Goal: Information Seeking & Learning: Understand process/instructions

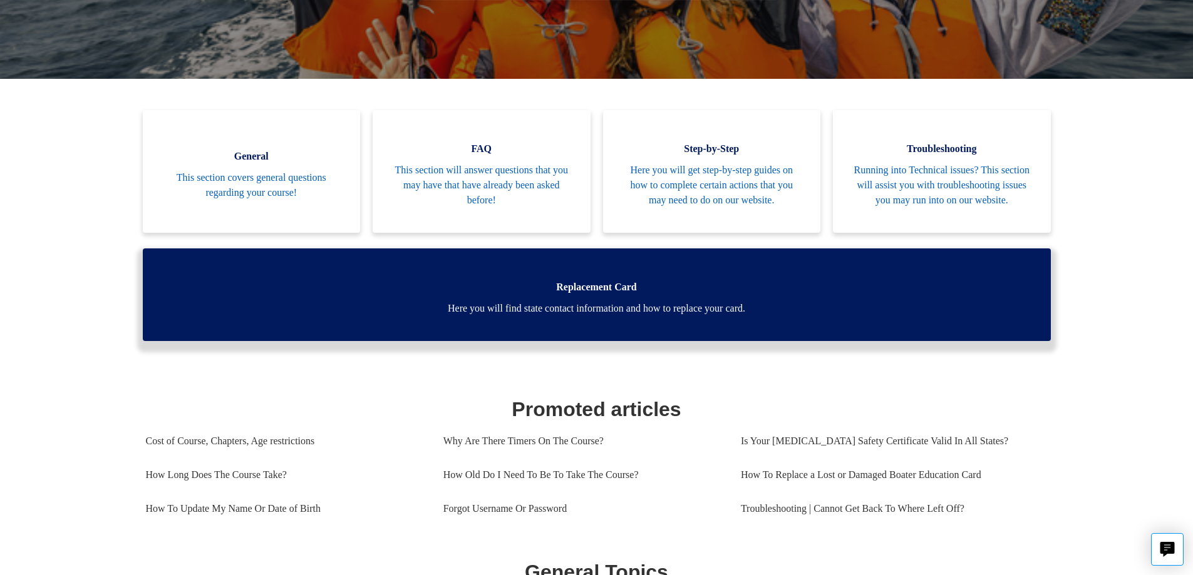
click at [475, 286] on link "Replacement Card Here you will find state contact information and how to replac…" at bounding box center [597, 295] width 908 height 93
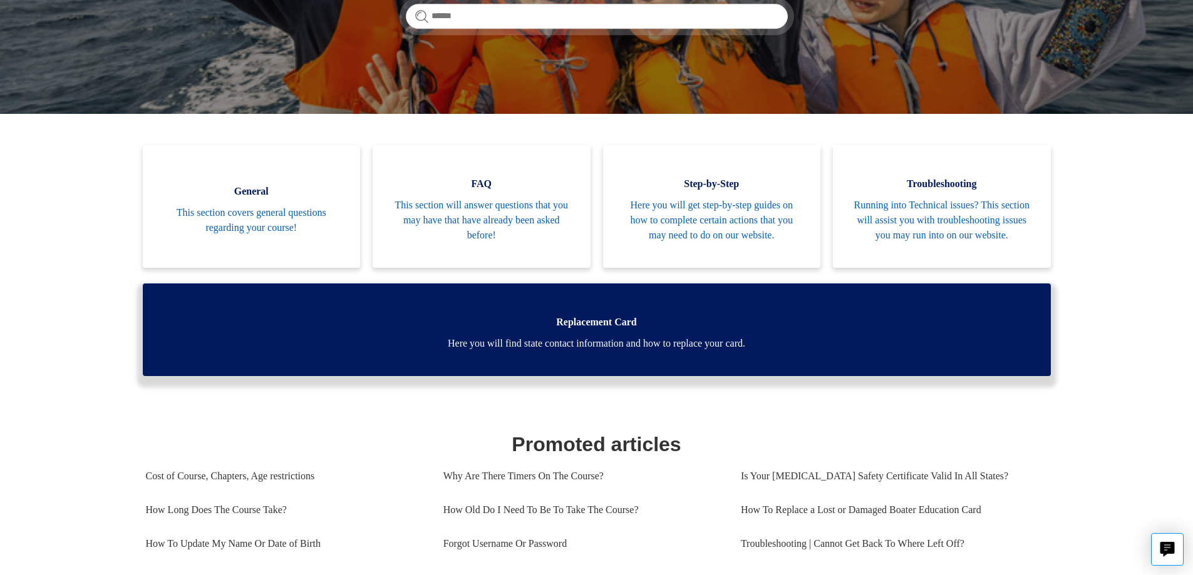
scroll to position [251, 0]
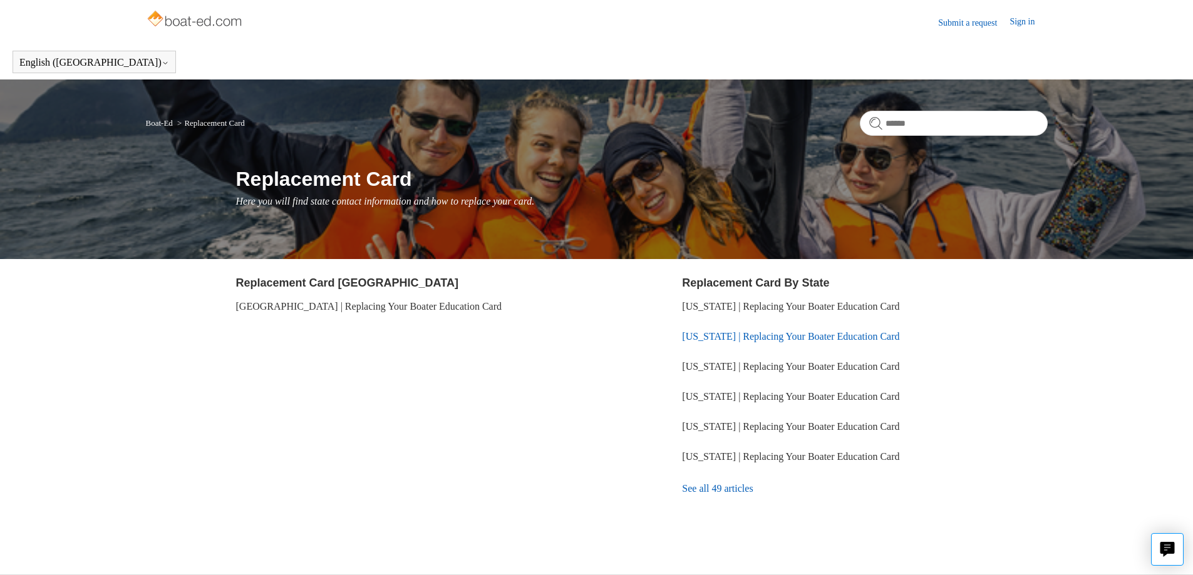
click at [773, 341] on link "[US_STATE] | Replacing Your Boater Education Card" at bounding box center [790, 336] width 217 height 11
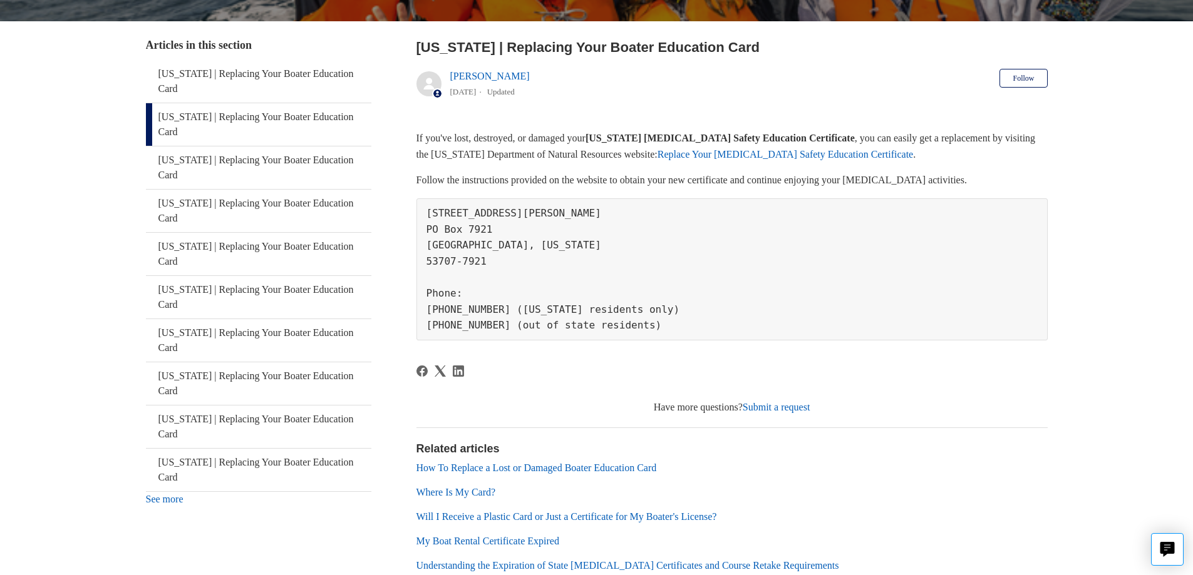
scroll to position [270, 0]
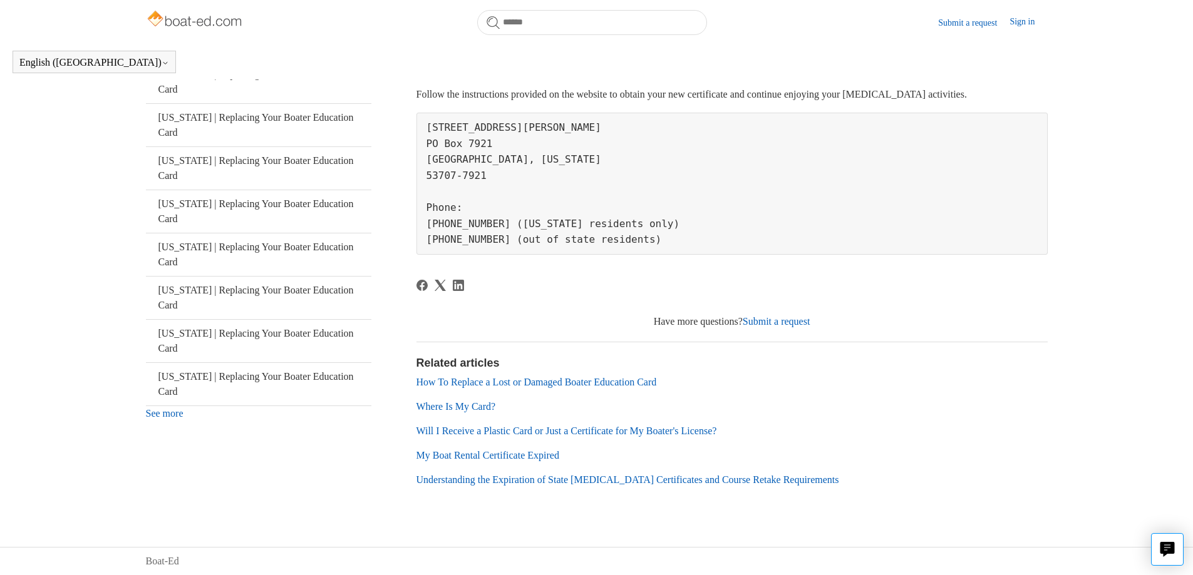
click at [475, 459] on link "My Boat Rental Certificate Expired" at bounding box center [487, 455] width 143 height 11
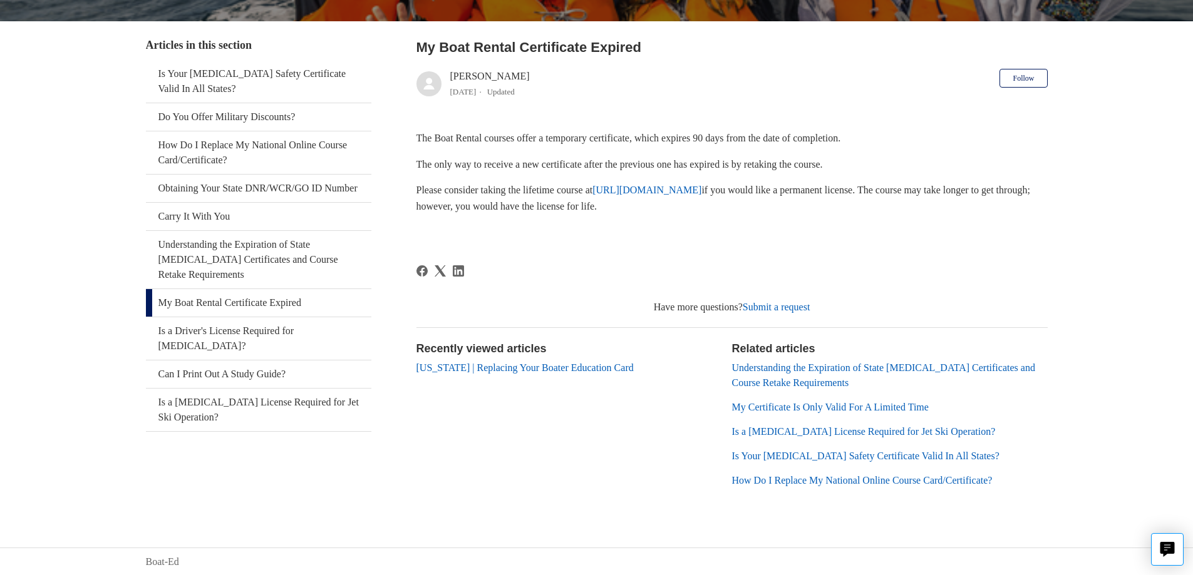
scroll to position [220, 0]
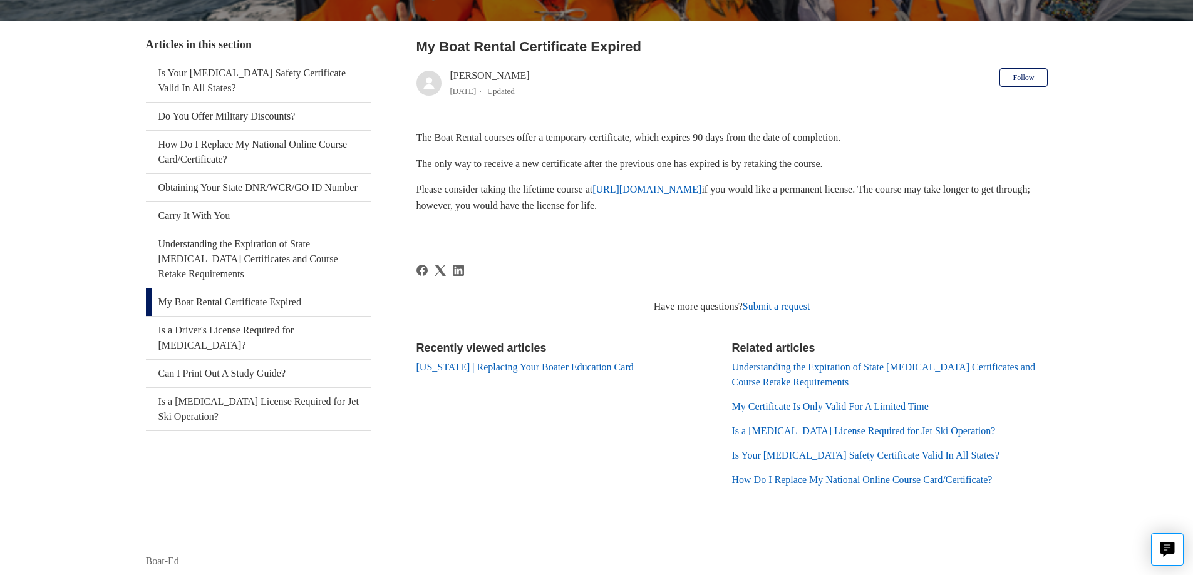
click at [804, 384] on link "Understanding the Expiration of State [MEDICAL_DATA] Certificates and Course Re…" at bounding box center [883, 375] width 303 height 26
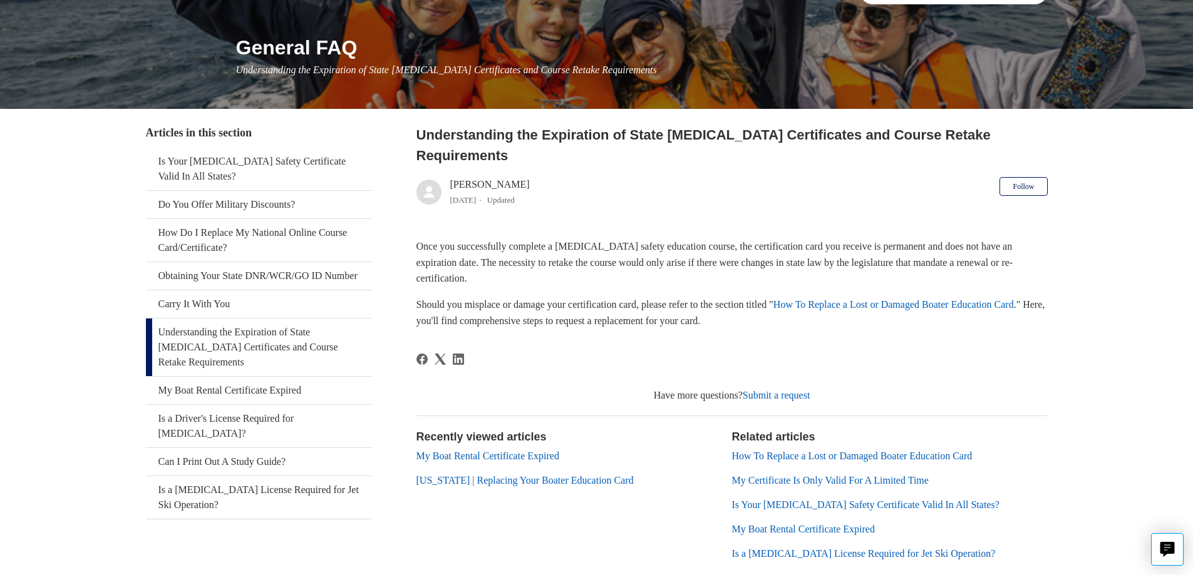
scroll to position [147, 0]
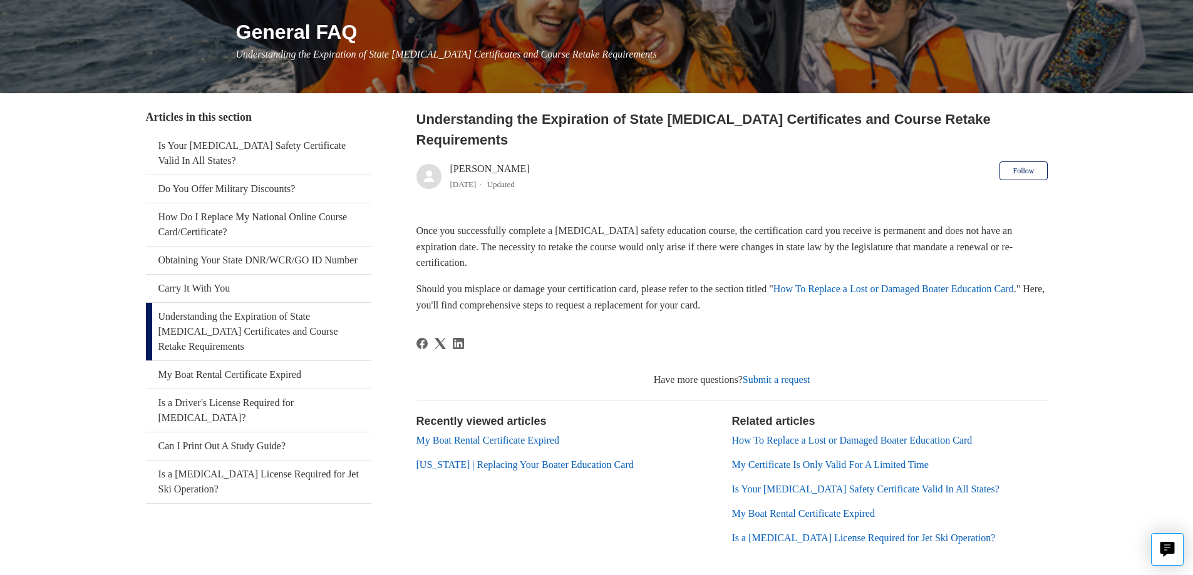
click at [502, 435] on link "My Boat Rental Certificate Expired" at bounding box center [487, 440] width 143 height 11
